Goal: Find specific page/section: Find specific page/section

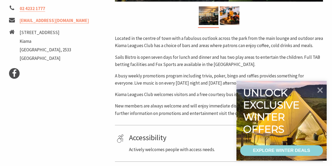
scroll to position [234, 0]
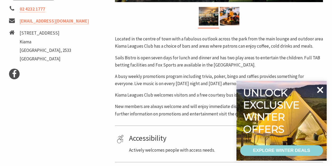
click at [321, 88] on icon at bounding box center [320, 89] width 13 height 13
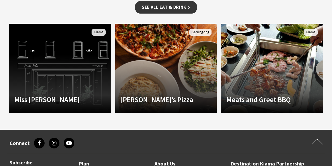
scroll to position [510, 0]
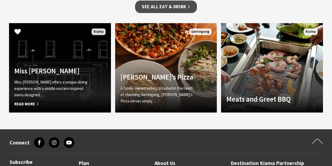
click at [65, 51] on link "Another Image Used Miss Arda Miss [PERSON_NAME] offers a unique dining experien…" at bounding box center [60, 67] width 102 height 89
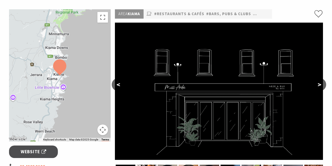
scroll to position [76, 0]
